Goal: Check status

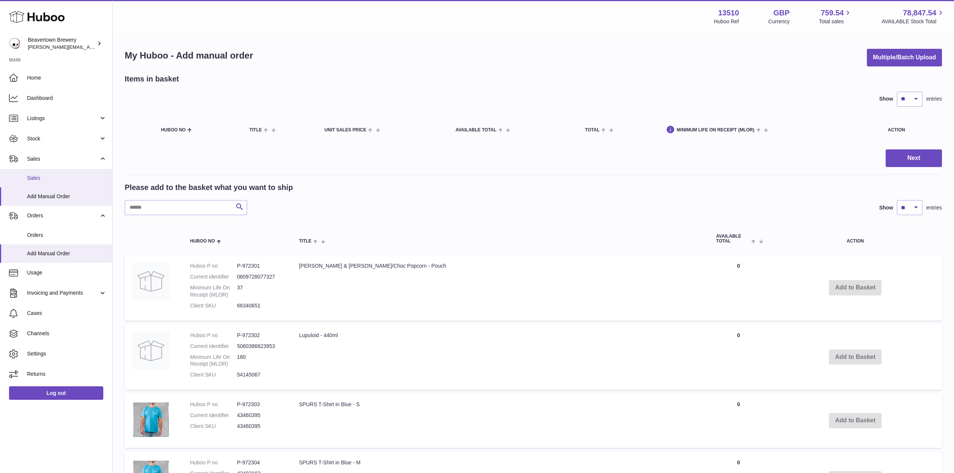
click at [42, 173] on link "Sales" at bounding box center [56, 178] width 112 height 18
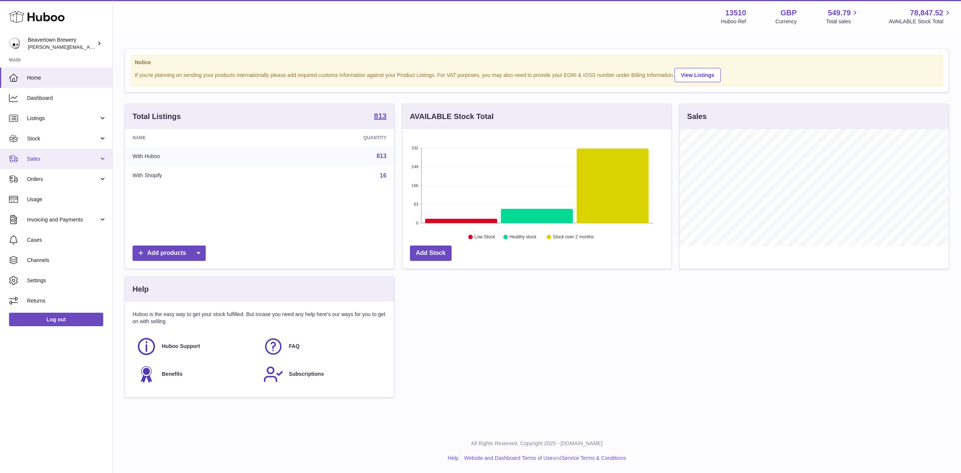
scroll to position [117, 269]
click at [47, 154] on link "Sales" at bounding box center [56, 159] width 112 height 20
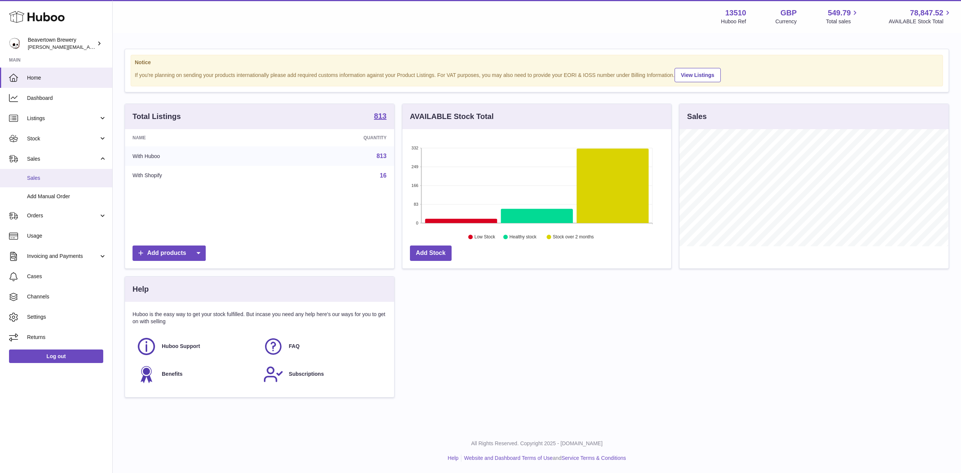
click at [50, 175] on span "Sales" at bounding box center [67, 178] width 80 height 7
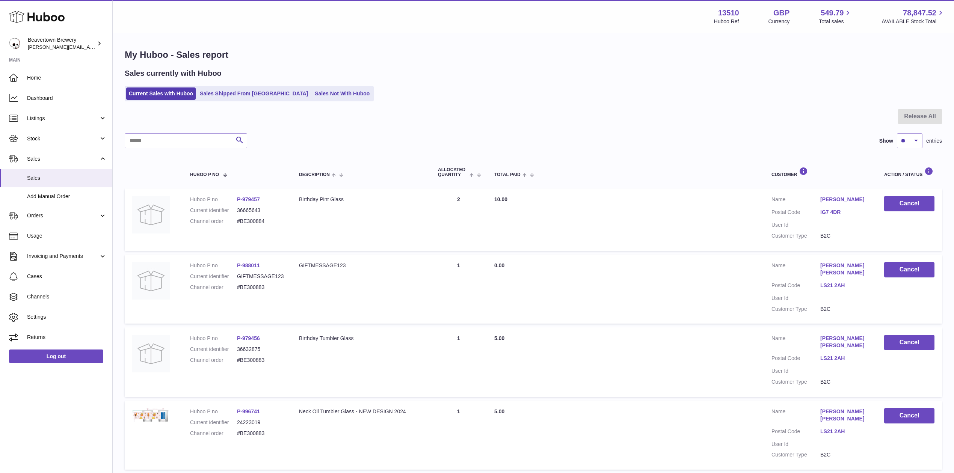
click at [220, 86] on div "Sales currently with Huboo Current Sales with Huboo Sales Shipped From Huboo Sa…" at bounding box center [533, 84] width 817 height 33
click at [220, 87] on link "Sales Shipped From Huboo" at bounding box center [253, 93] width 113 height 12
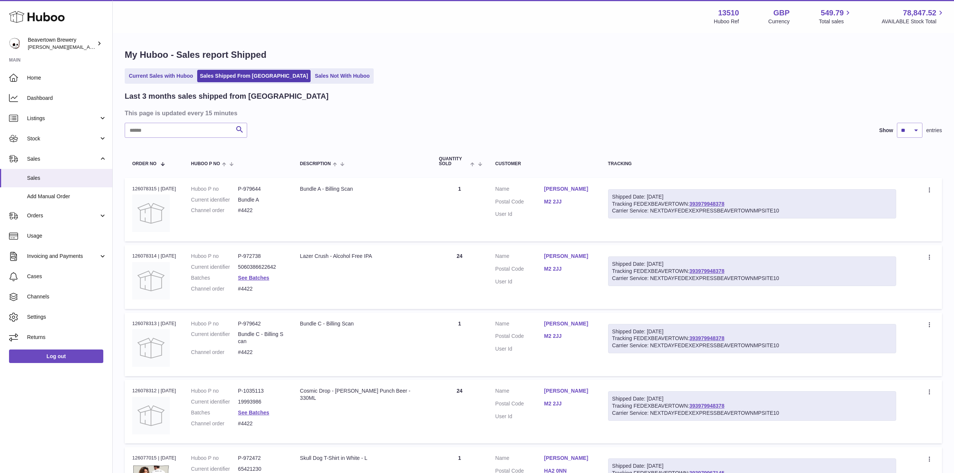
drag, startPoint x: 706, startPoint y: 198, endPoint x: 703, endPoint y: 185, distance: 12.7
click at [703, 169] on th "Tracking" at bounding box center [751, 161] width 303 height 25
